Goal: Task Accomplishment & Management: Understand process/instructions

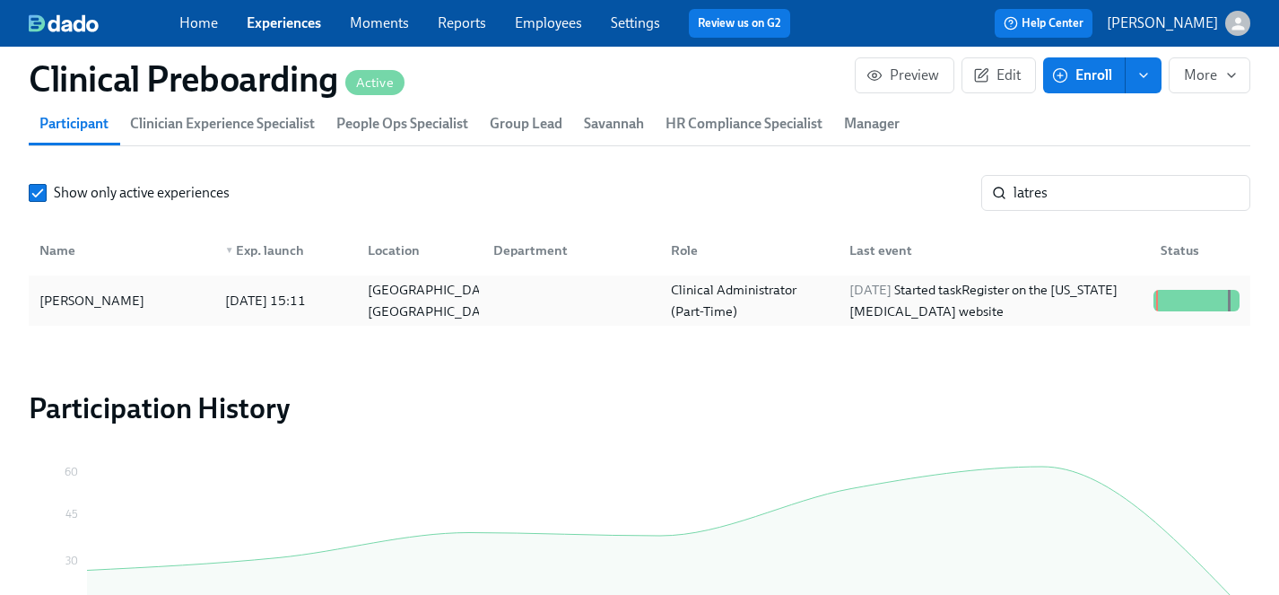
scroll to position [0, 23714]
click at [127, 302] on div "[PERSON_NAME]" at bounding box center [91, 301] width 119 height 22
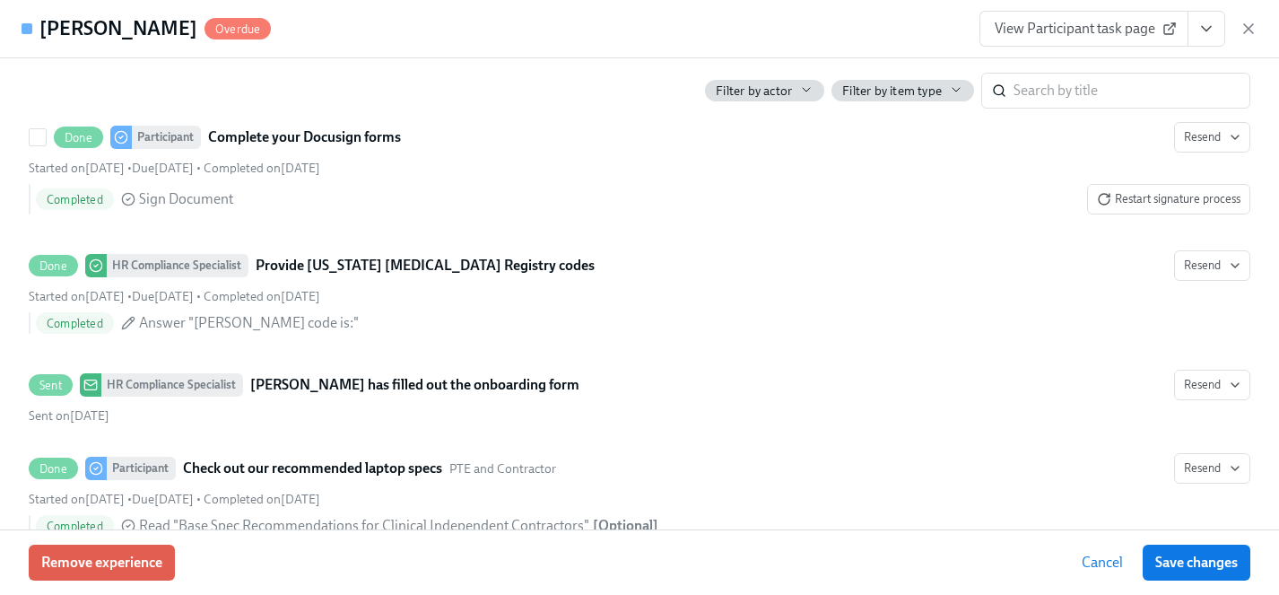
scroll to position [3088, 0]
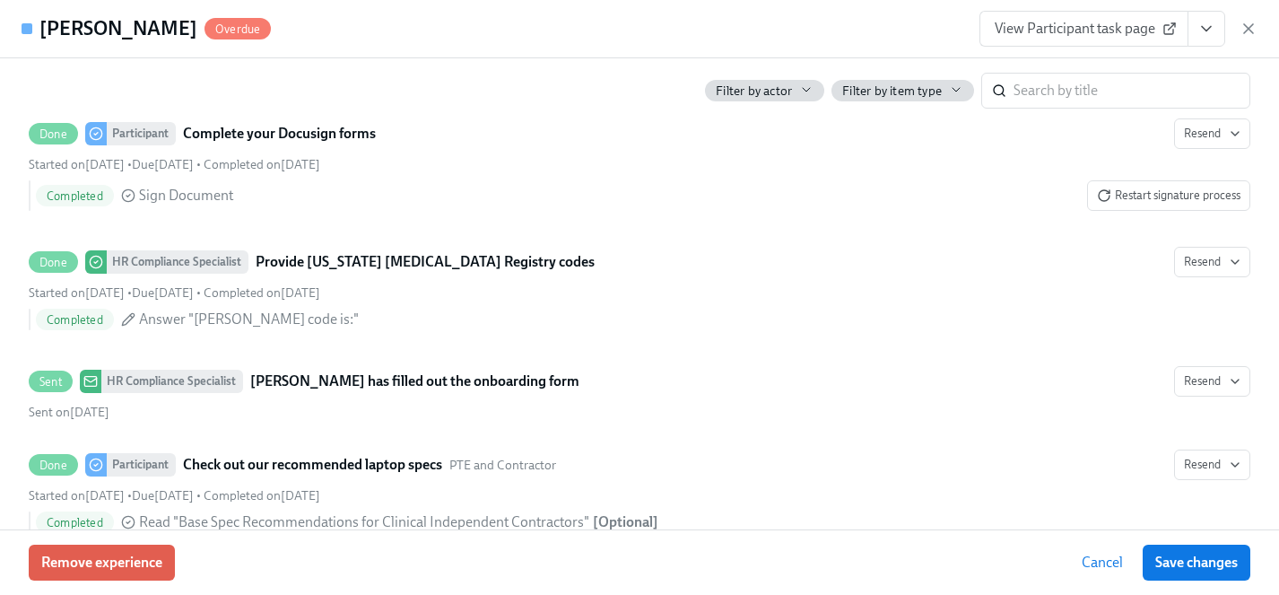
click at [1068, 36] on span "View Participant task page" at bounding box center [1084, 29] width 179 height 18
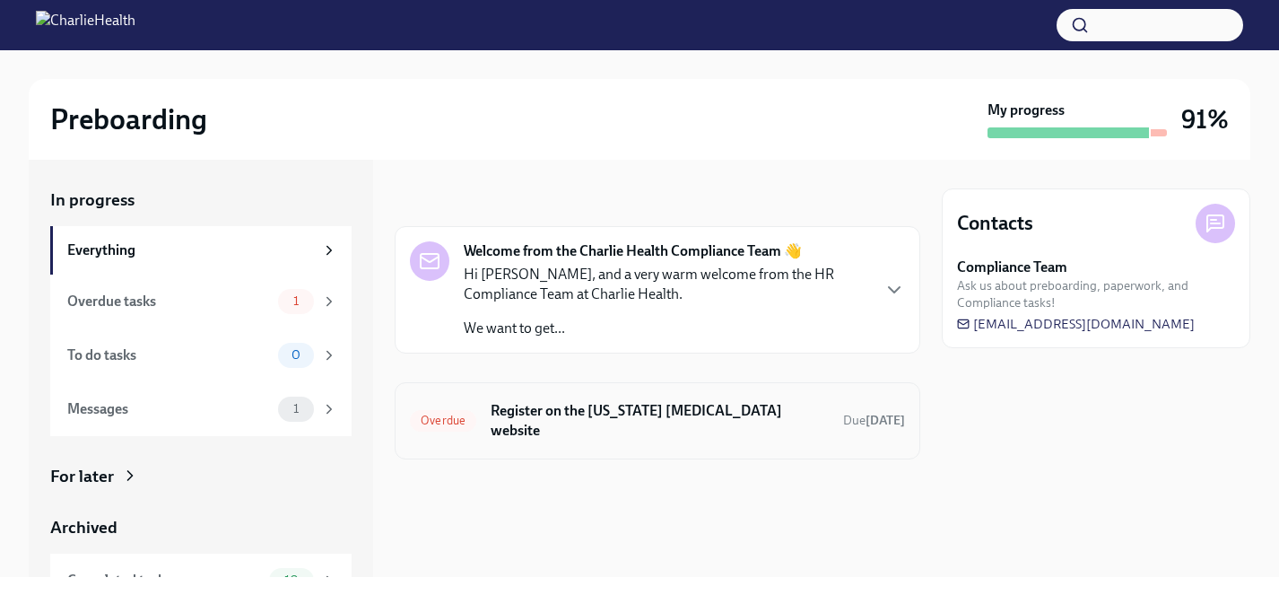
click at [728, 409] on h6 "Register on the [US_STATE] [MEDICAL_DATA] website" at bounding box center [660, 420] width 338 height 39
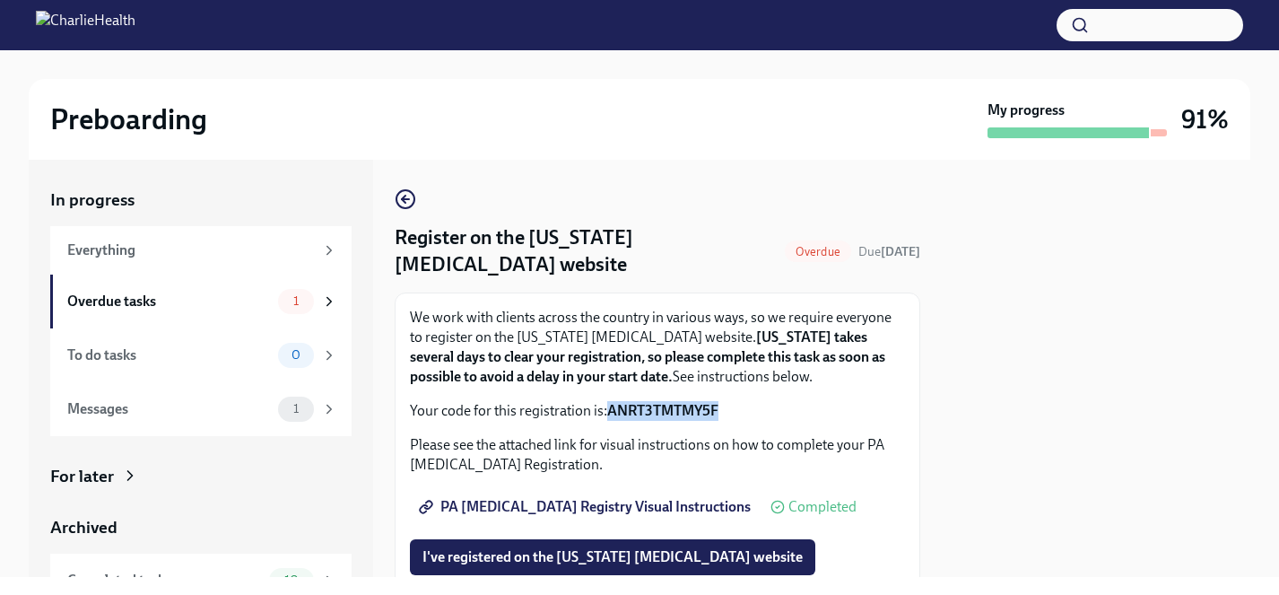
drag, startPoint x: 722, startPoint y: 408, endPoint x: 612, endPoint y: 408, distance: 110.4
click at [612, 408] on p "Your code for this registration is: ANRT3TMTMY5F" at bounding box center [657, 411] width 495 height 20
copy strong "ANRT3TMTMY5F"
